Goal: Transaction & Acquisition: Obtain resource

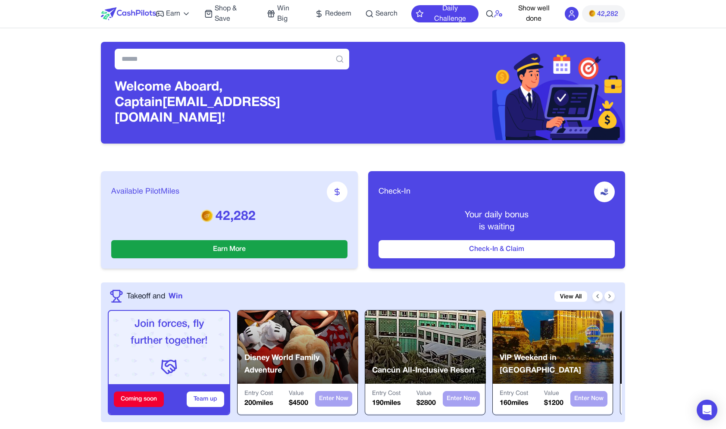
click at [500, 16] on icon at bounding box center [498, 13] width 9 height 9
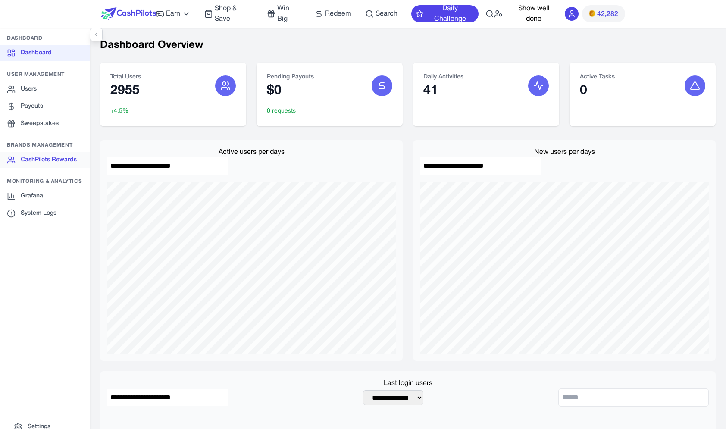
click at [44, 155] on link "CashPilots Rewards" at bounding box center [45, 160] width 90 height 16
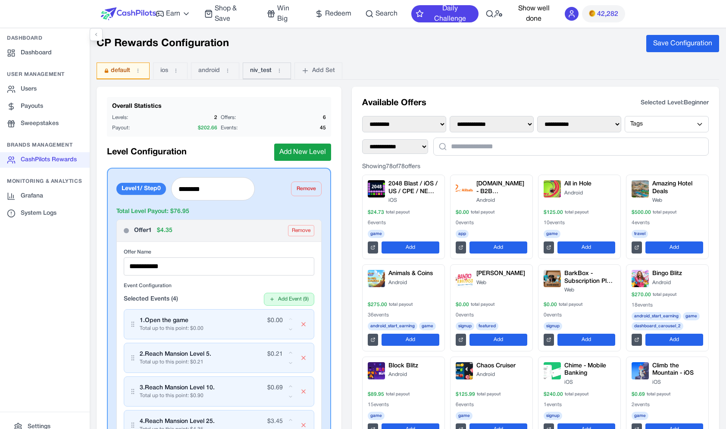
click at [265, 69] on span "niv_test" at bounding box center [261, 70] width 22 height 9
type input "*******"
type input "**********"
type input "*******"
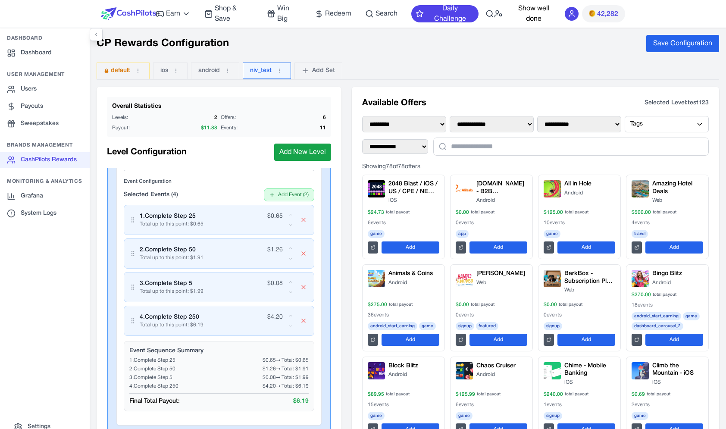
scroll to position [113, 0]
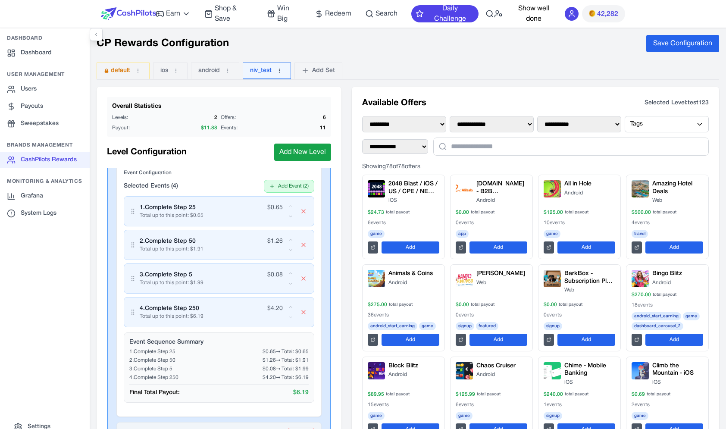
click at [280, 69] on icon at bounding box center [279, 71] width 1 height 4
click at [283, 111] on button "Open Set" at bounding box center [268, 107] width 51 height 16
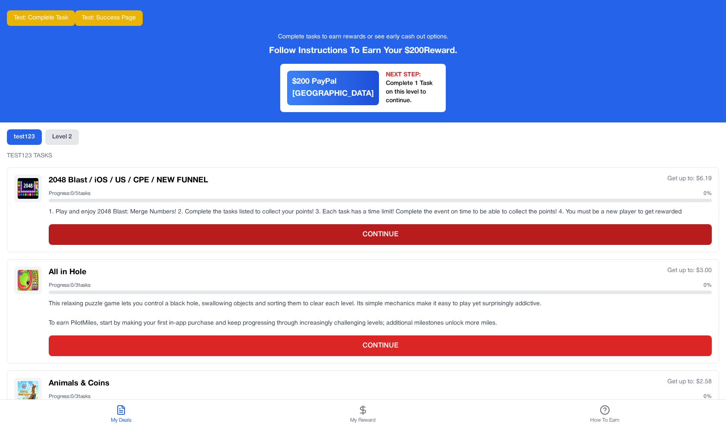
click at [269, 224] on button "CONTINUE" at bounding box center [380, 234] width 663 height 21
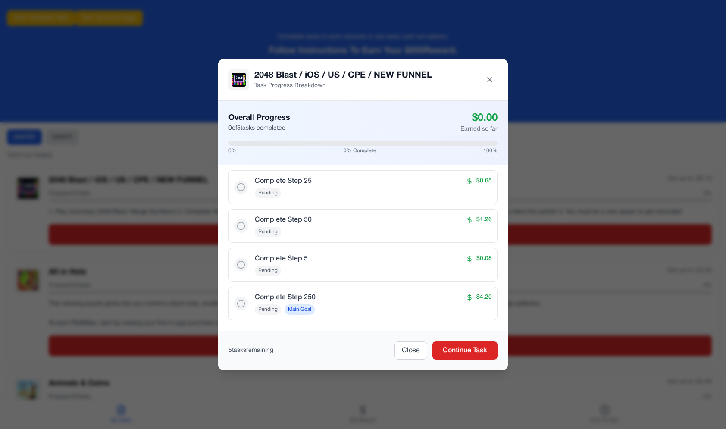
scroll to position [16, 0]
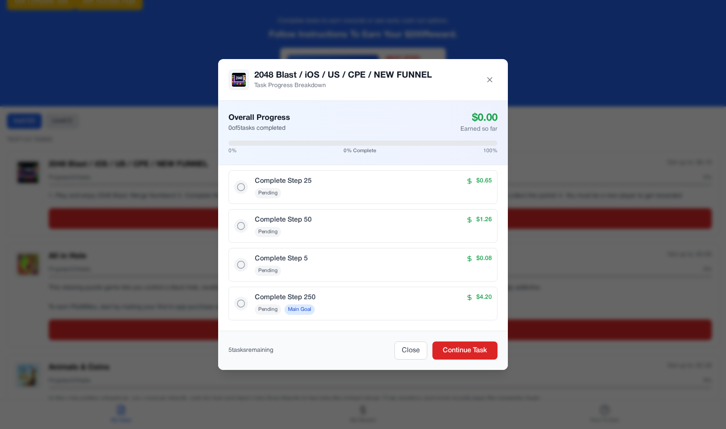
click at [198, 249] on div "2048 Blast / iOS / US / CPE / NEW FUNNEL Task Progress Breakdown Overall Progre…" at bounding box center [363, 214] width 726 height 429
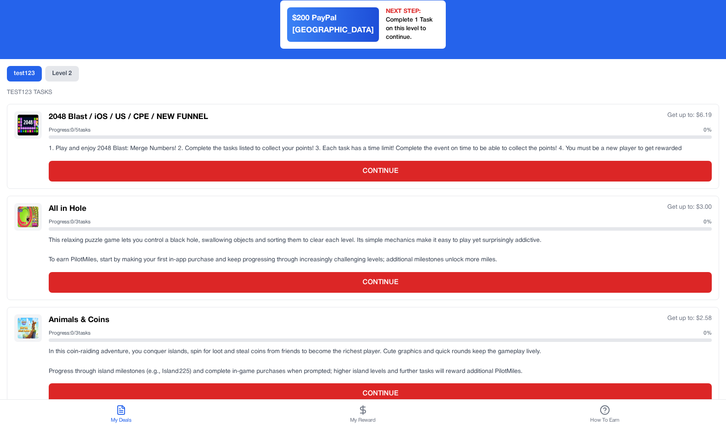
scroll to position [0, 0]
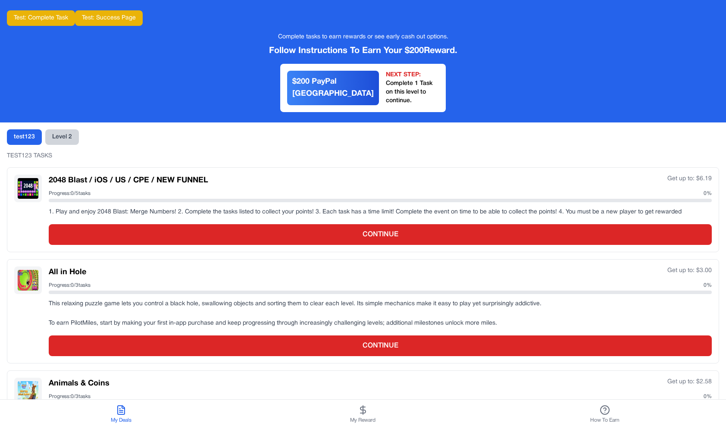
click at [68, 129] on button "Level 2" at bounding box center [62, 137] width 34 height 16
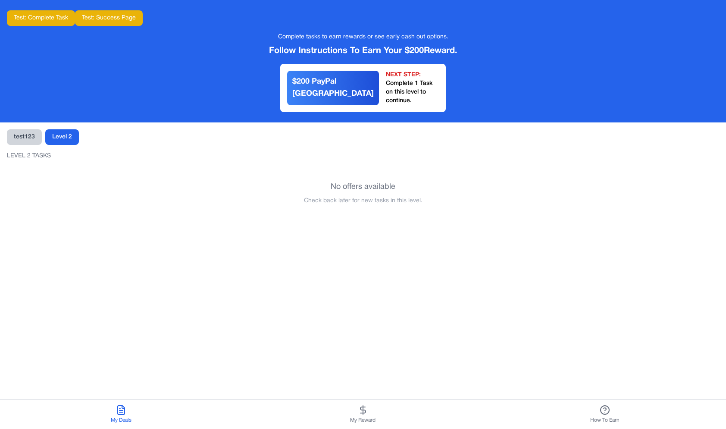
click at [31, 132] on button "test123" at bounding box center [24, 137] width 35 height 16
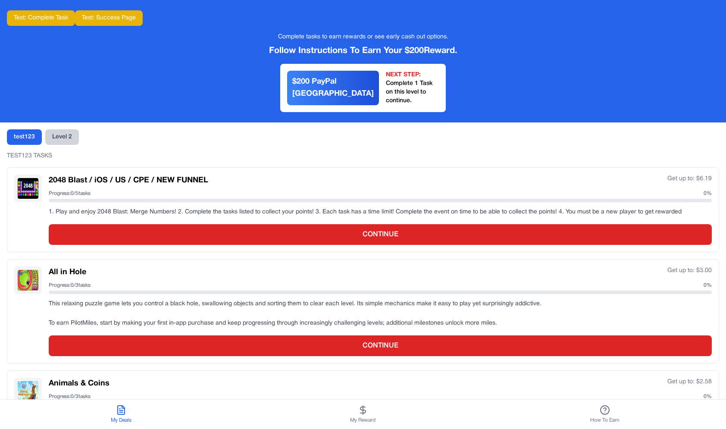
click at [51, 131] on button "Level 2" at bounding box center [62, 137] width 34 height 16
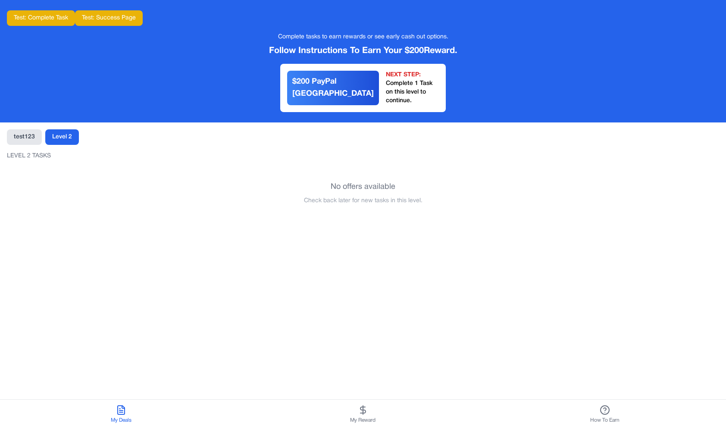
click at [91, 19] on button "Test: Success Page" at bounding box center [109, 18] width 68 height 16
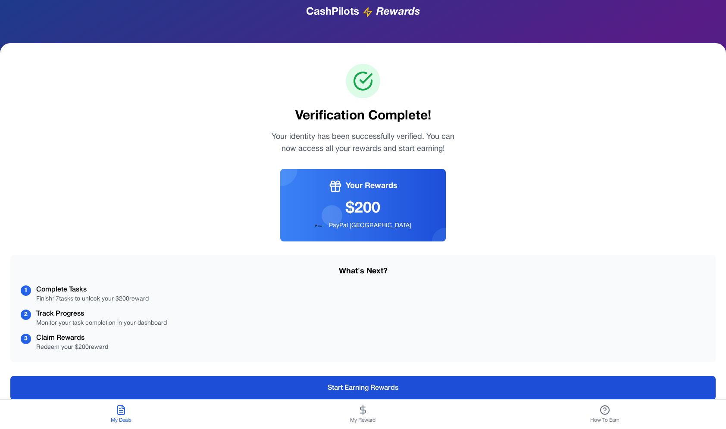
click at [331, 396] on button "Start Earning Rewards" at bounding box center [363, 388] width 706 height 24
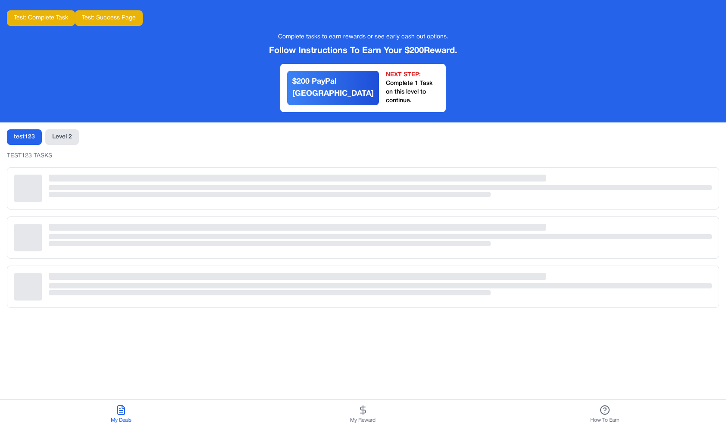
click at [63, 22] on button "Test: Complete Task" at bounding box center [41, 18] width 68 height 16
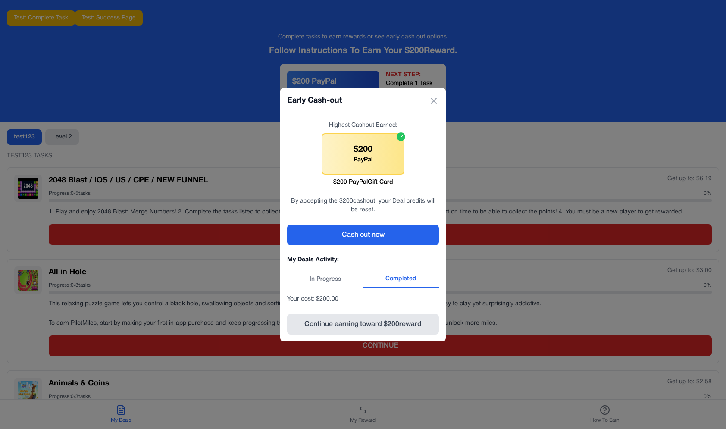
click at [337, 282] on button "In Progress" at bounding box center [325, 279] width 76 height 16
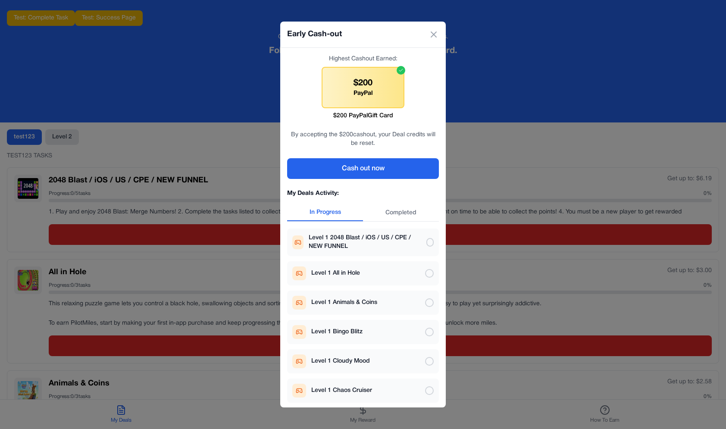
click at [413, 213] on button "Completed" at bounding box center [401, 213] width 76 height 16
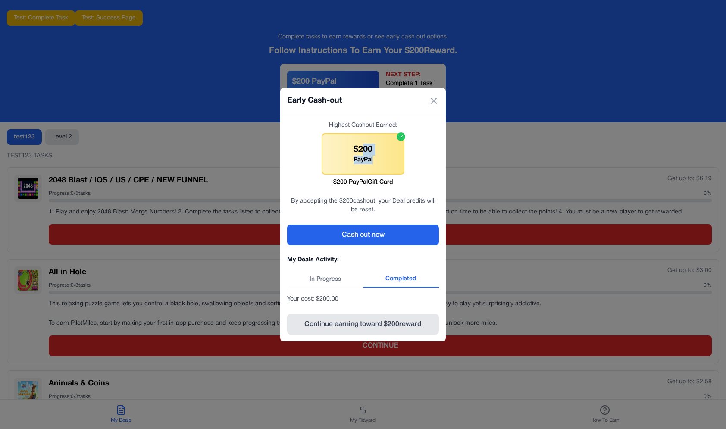
drag, startPoint x: 365, startPoint y: 152, endPoint x: 365, endPoint y: 164, distance: 12.1
click at [365, 165] on div "$ 200 PayPal" at bounding box center [363, 153] width 83 height 41
click at [365, 164] on div "$ 200 PayPal" at bounding box center [363, 153] width 83 height 41
click at [373, 227] on button "Cash out now" at bounding box center [363, 235] width 152 height 21
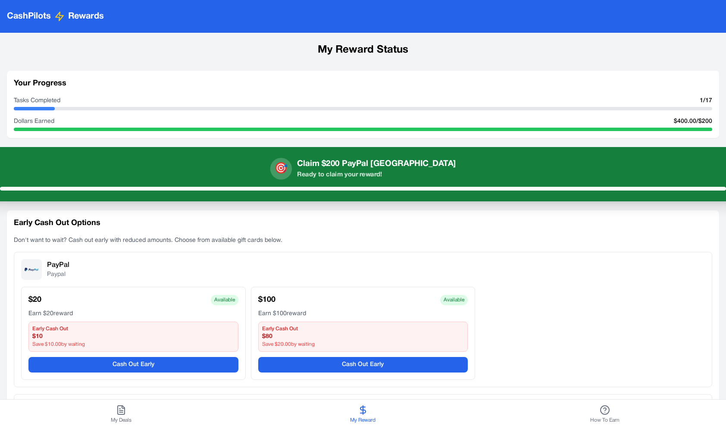
click at [425, 175] on div "🎯 Claim $200 PayPal USA Ready to claim your reward!" at bounding box center [363, 169] width 726 height 22
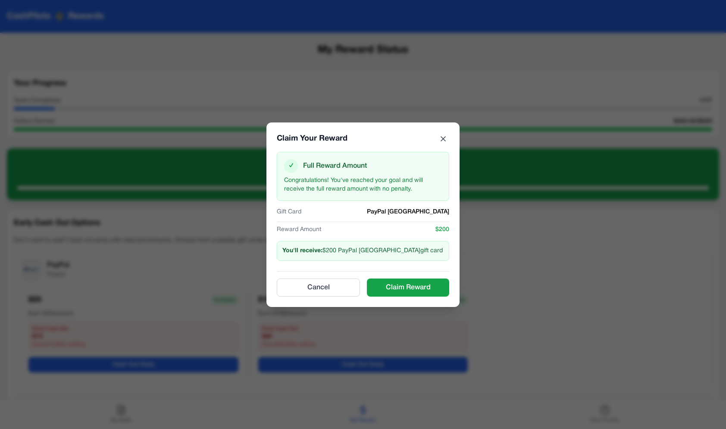
click at [442, 136] on icon at bounding box center [443, 139] width 9 height 9
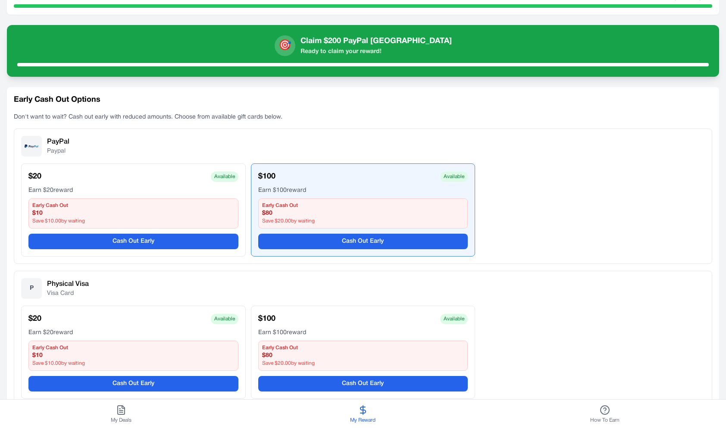
scroll to position [142, 0]
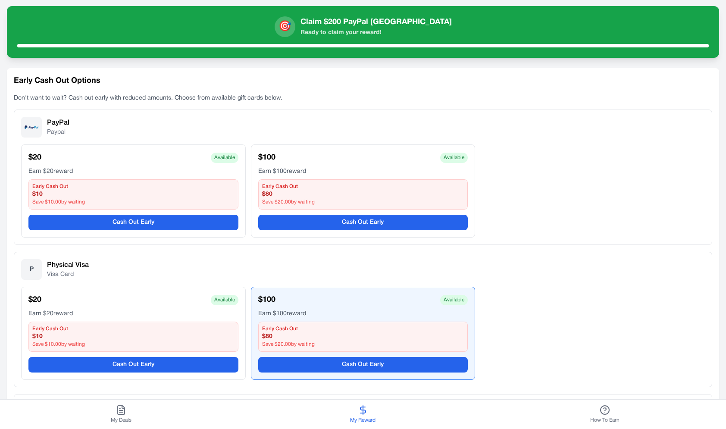
click at [310, 308] on div "$ 100 Available Earn $ 100 reward Early Cash Out $ 80 Save $ 20.00 by waiting C…" at bounding box center [363, 333] width 225 height 93
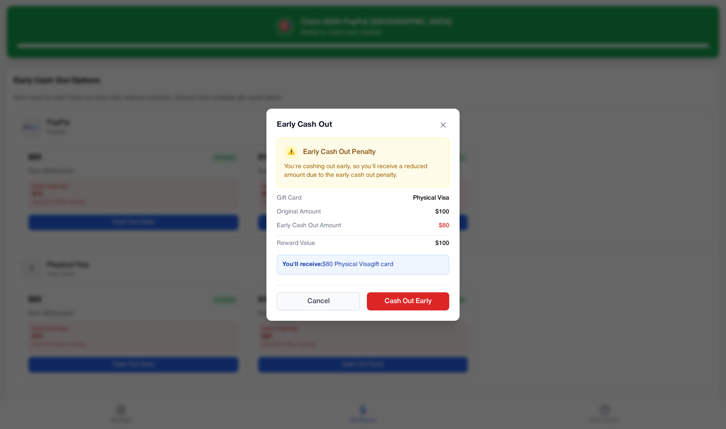
click at [298, 308] on button "Cancel" at bounding box center [318, 301] width 83 height 18
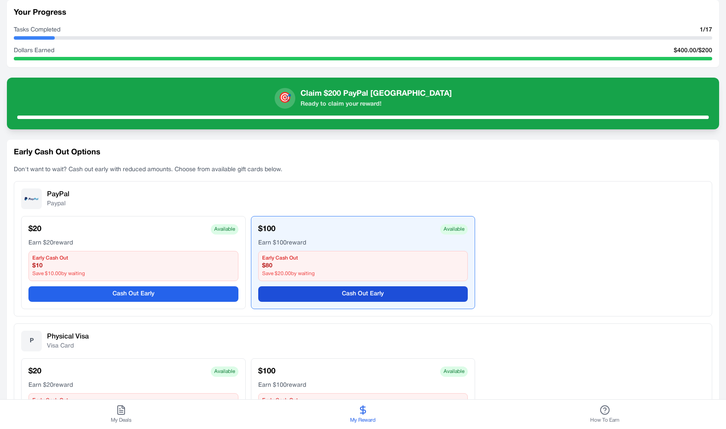
scroll to position [0, 0]
